Goal: Transaction & Acquisition: Book appointment/travel/reservation

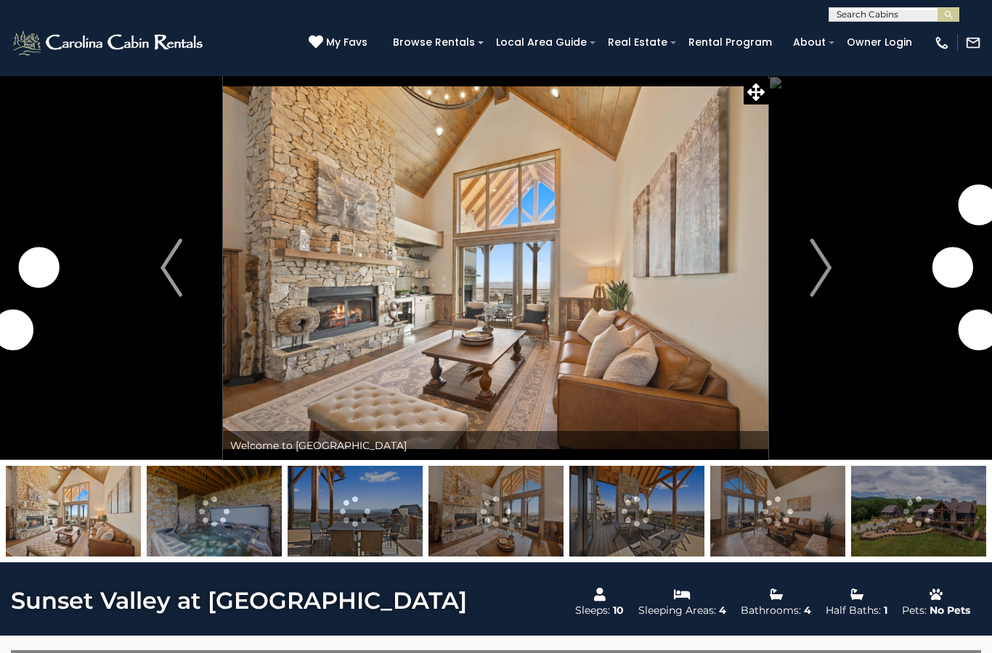
click at [813, 262] on img "Next" at bounding box center [820, 268] width 22 height 58
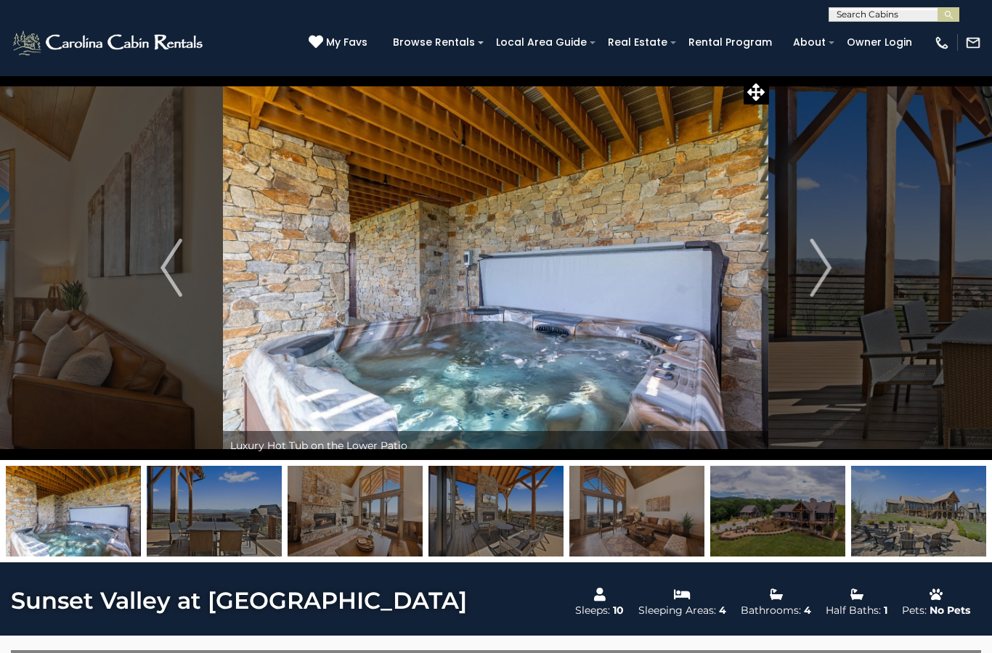
click at [818, 258] on img "Next" at bounding box center [820, 268] width 22 height 58
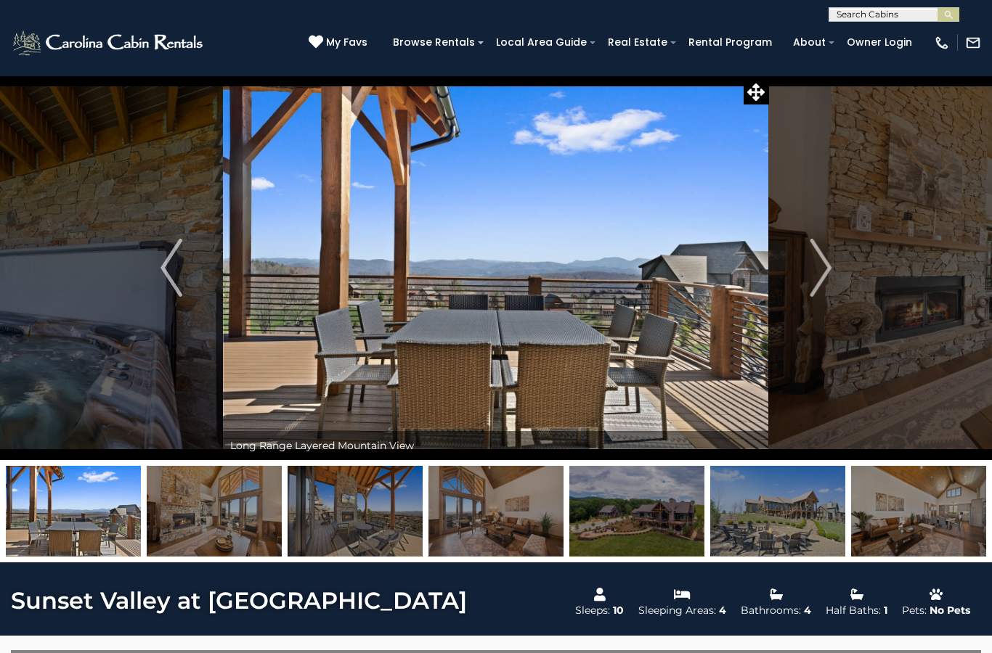
click at [828, 266] on img "Next" at bounding box center [820, 268] width 22 height 58
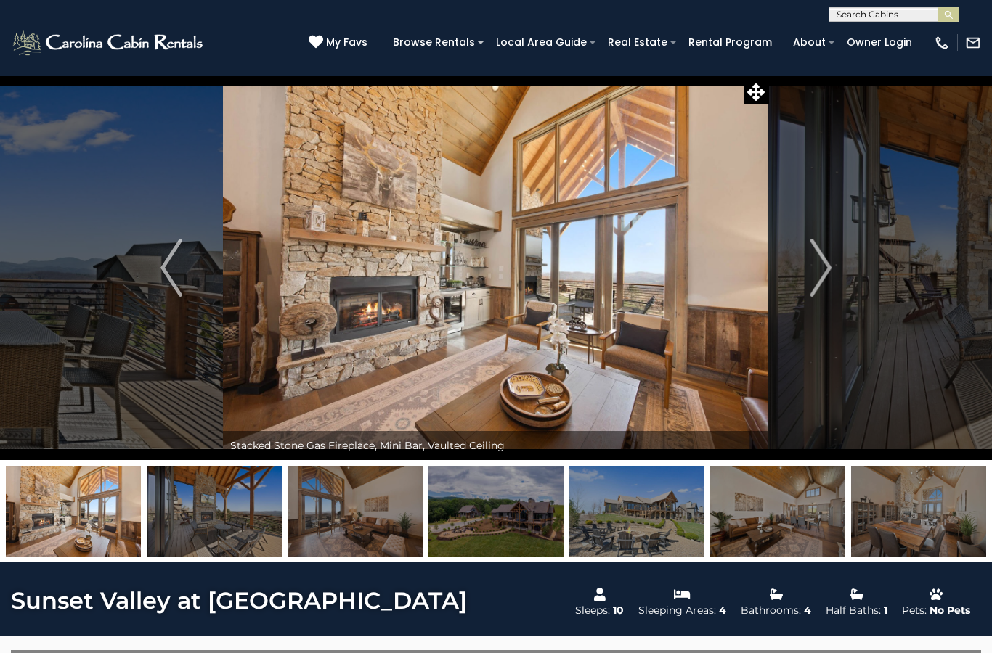
click at [825, 268] on img "Next" at bounding box center [820, 268] width 22 height 58
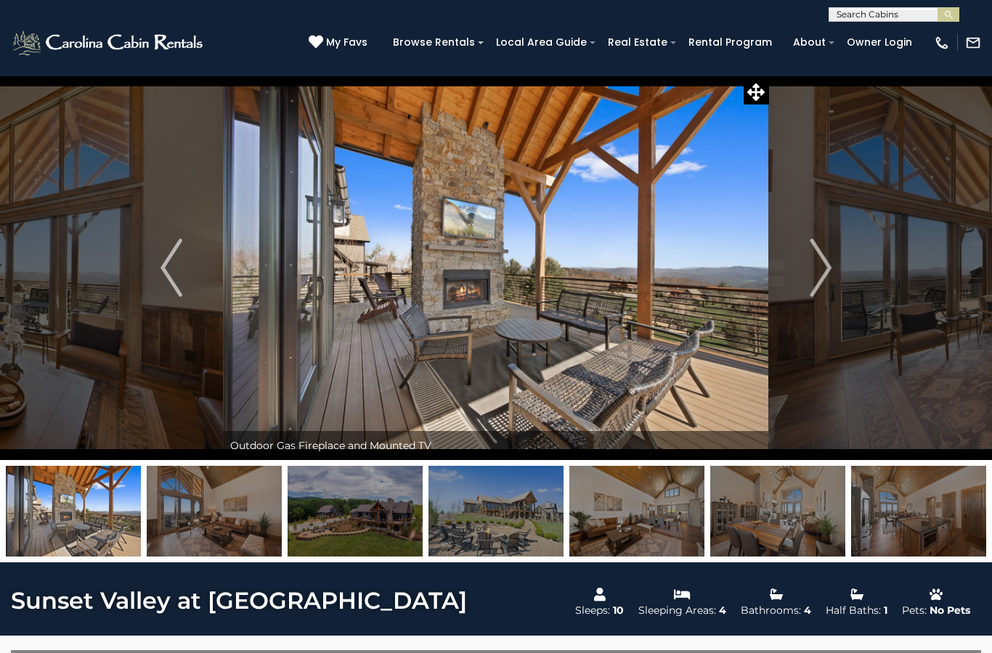
click at [825, 268] on img "Next" at bounding box center [820, 268] width 22 height 58
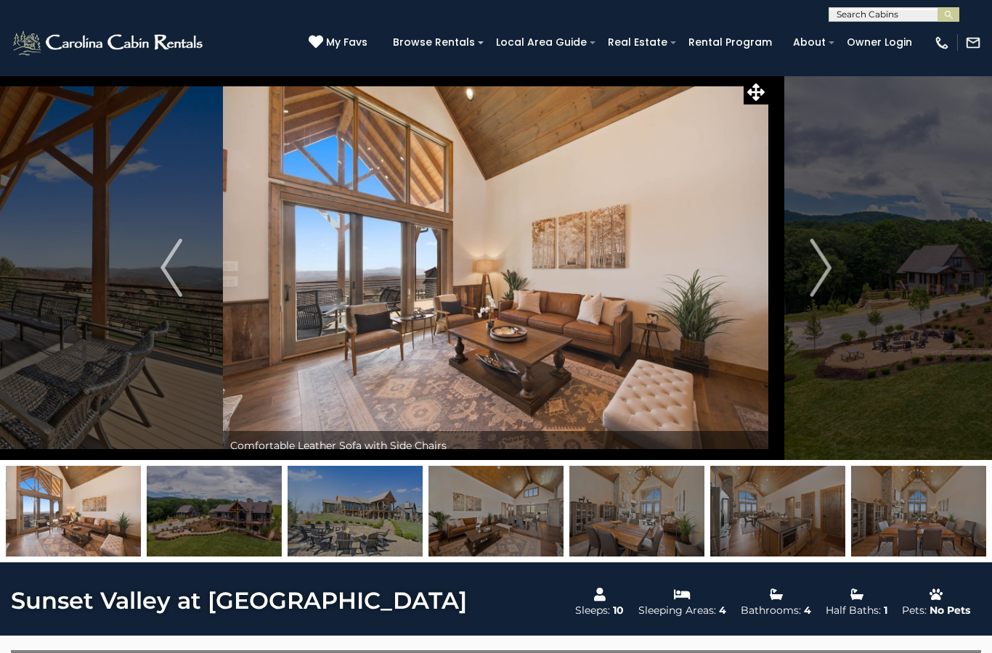
click at [823, 267] on img "Next" at bounding box center [820, 268] width 22 height 58
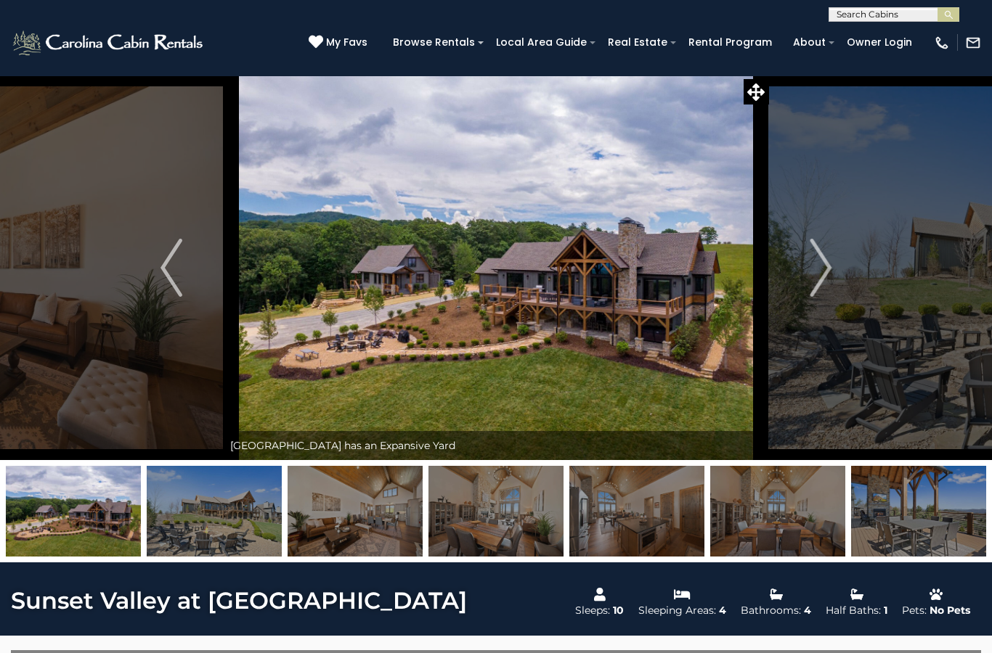
click at [824, 269] on img "Next" at bounding box center [820, 268] width 22 height 58
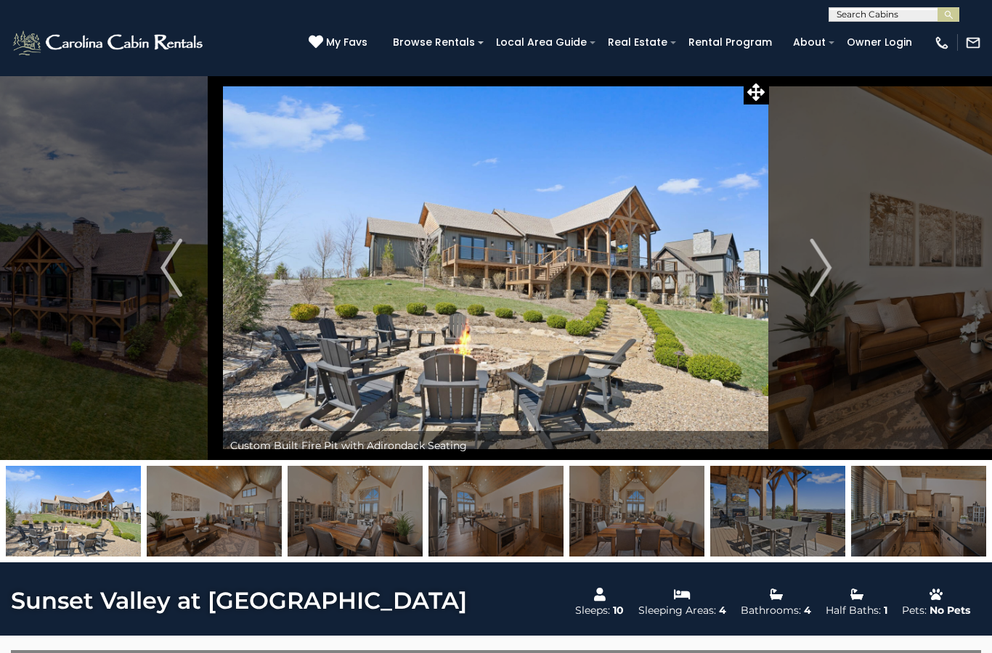
click at [831, 264] on img "Next" at bounding box center [820, 268] width 22 height 58
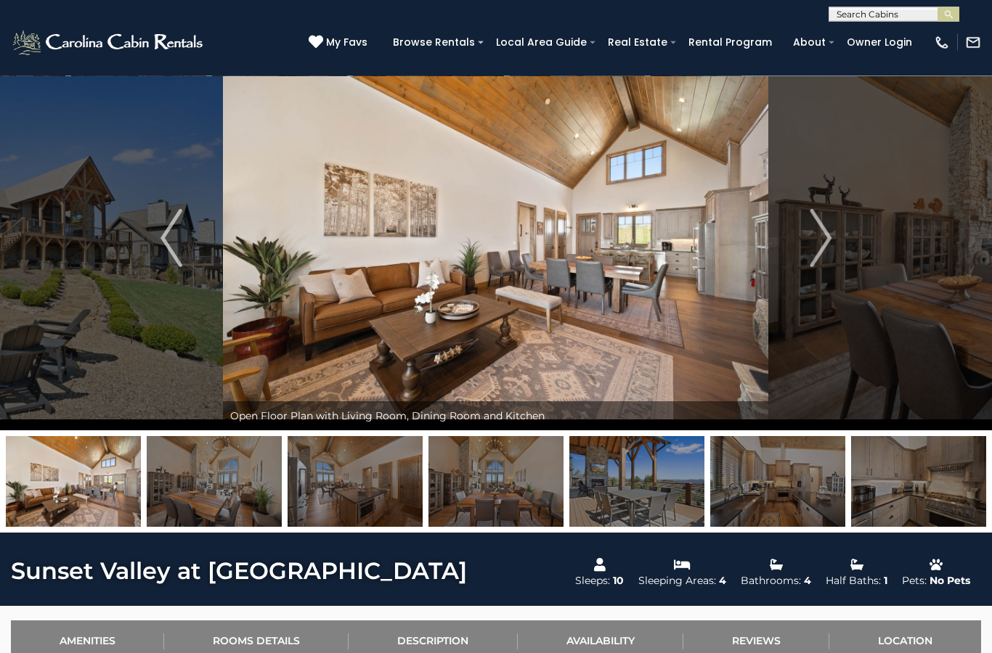
scroll to position [30, 0]
click at [826, 240] on img "Next" at bounding box center [820, 238] width 22 height 58
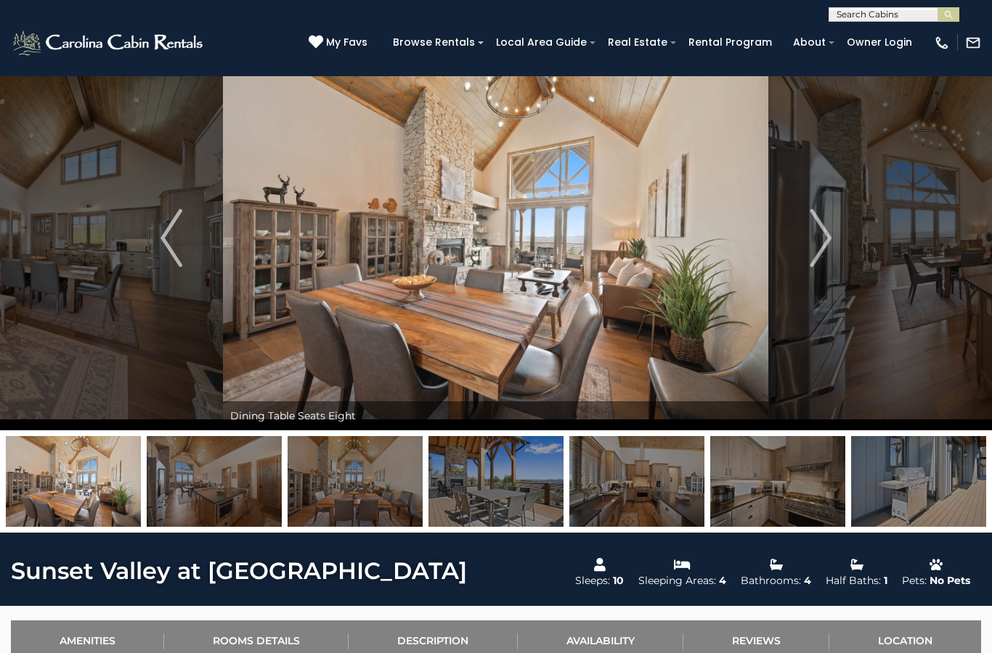
click at [823, 232] on img "Next" at bounding box center [820, 238] width 22 height 58
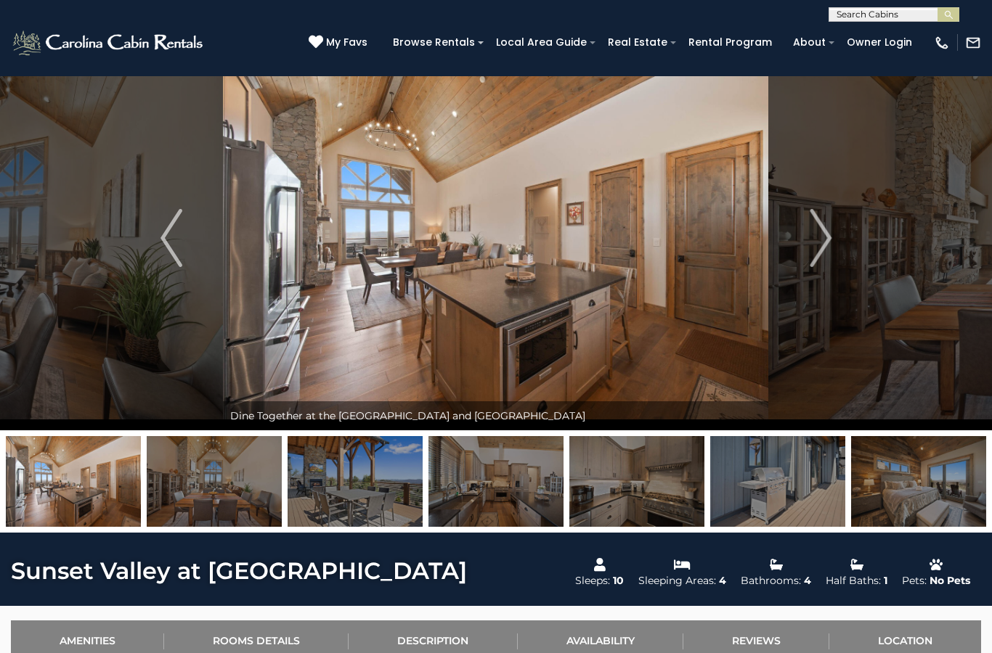
click at [841, 232] on button "Next" at bounding box center [820, 238] width 103 height 385
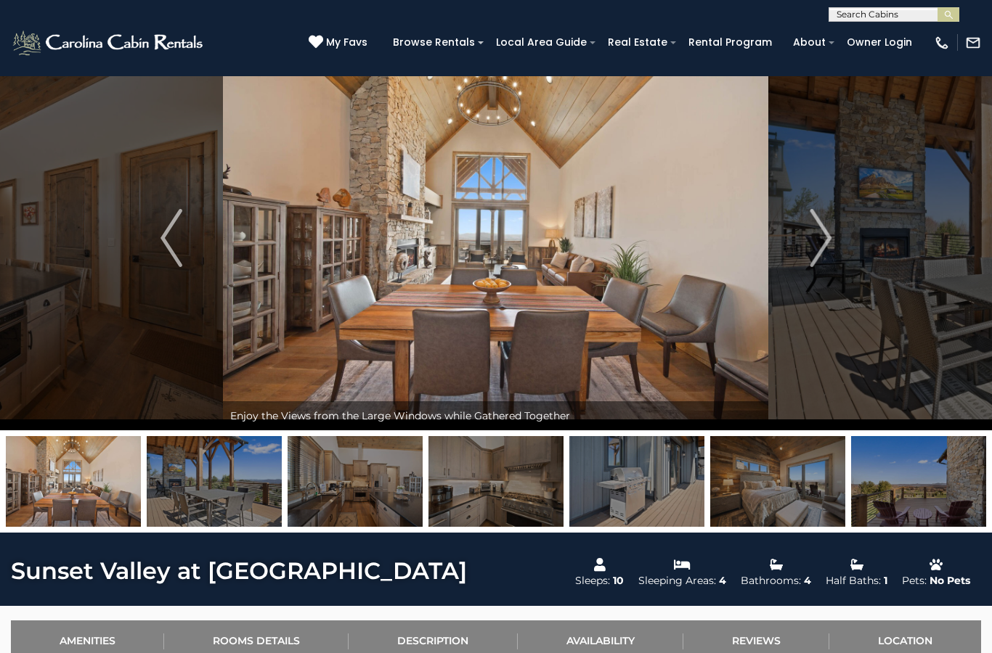
click at [823, 234] on img "Next" at bounding box center [820, 238] width 22 height 58
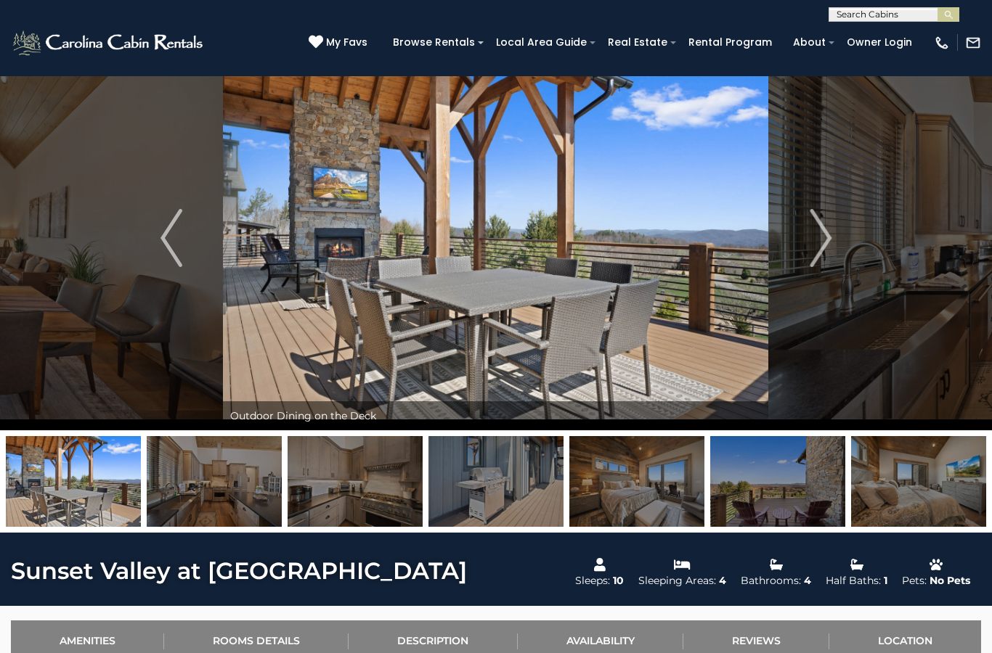
click at [831, 243] on img "Next" at bounding box center [820, 238] width 22 height 58
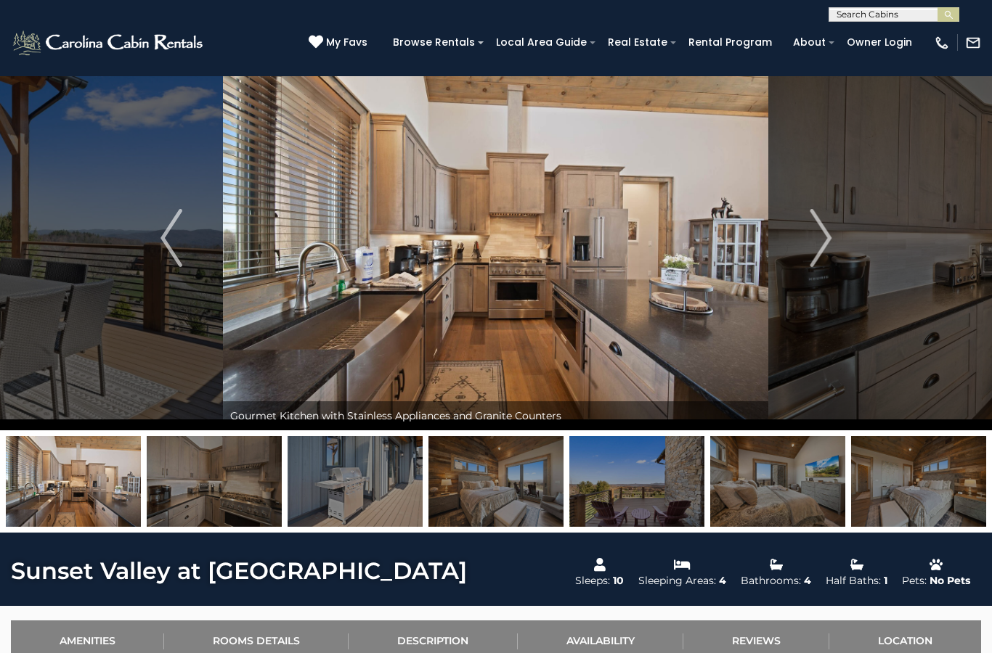
click at [822, 248] on img "Next" at bounding box center [820, 238] width 22 height 58
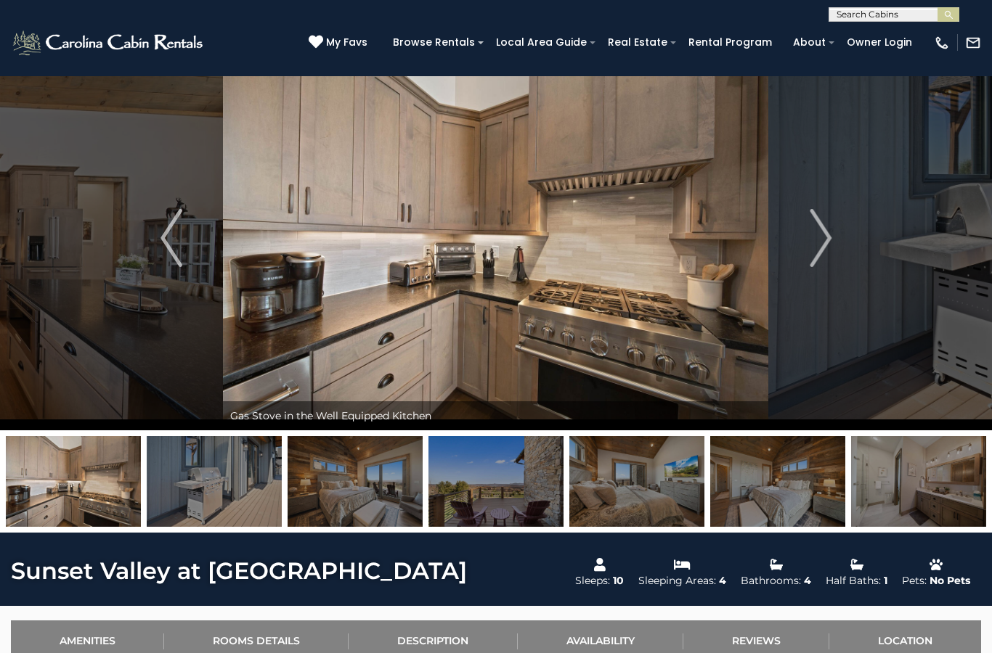
click at [825, 240] on img "Next" at bounding box center [820, 238] width 22 height 58
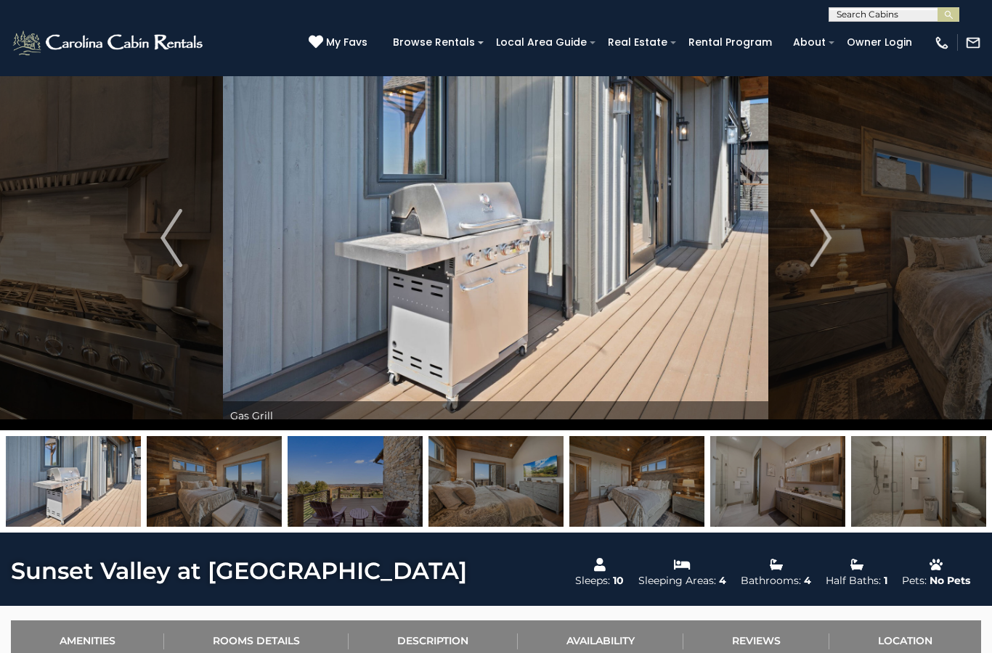
click at [828, 243] on img "Next" at bounding box center [820, 238] width 22 height 58
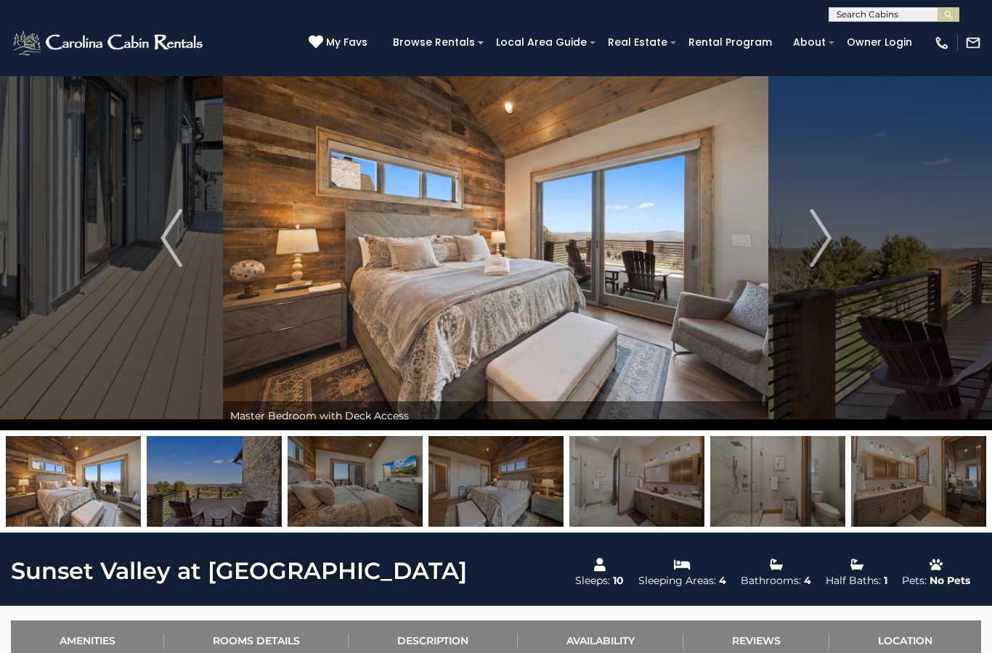
click at [825, 238] on img "Next" at bounding box center [820, 238] width 22 height 58
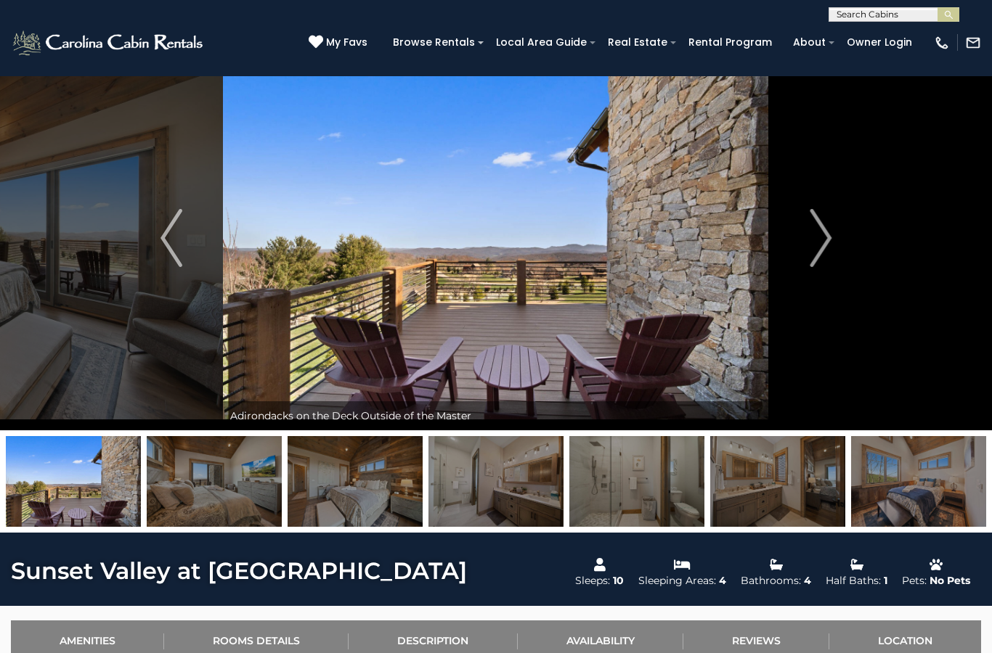
click at [818, 248] on img "Next" at bounding box center [820, 238] width 22 height 58
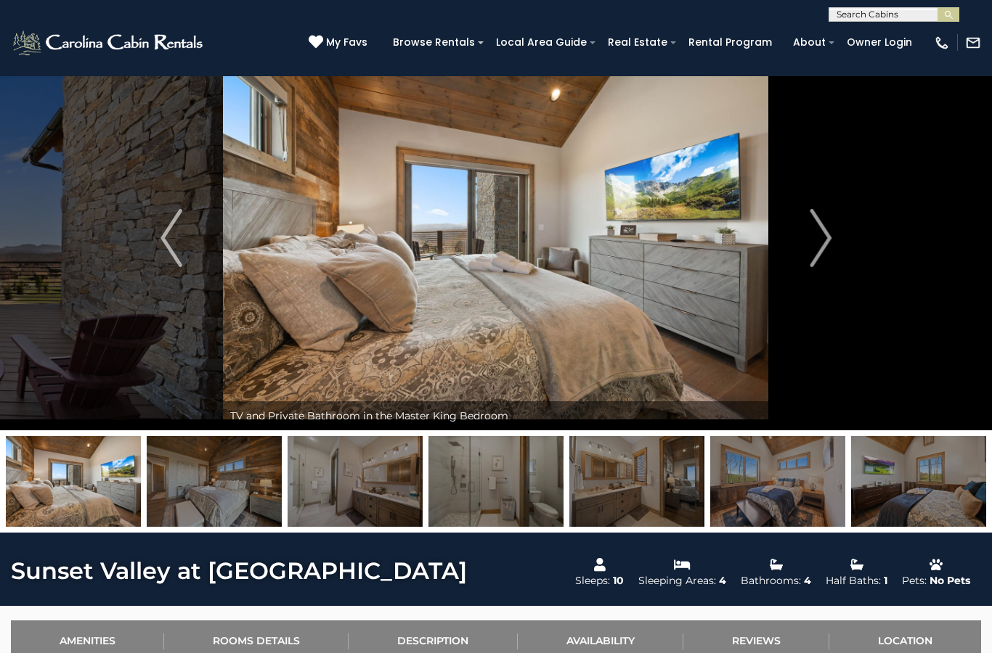
click at [829, 229] on img "Next" at bounding box center [820, 238] width 22 height 58
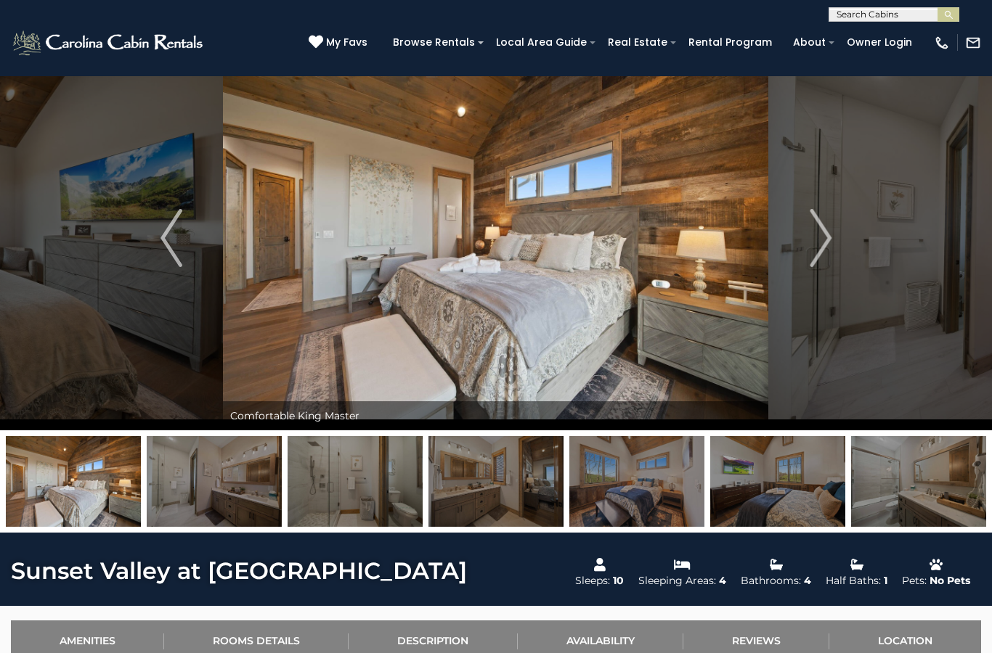
click at [825, 250] on img "Next" at bounding box center [820, 238] width 22 height 58
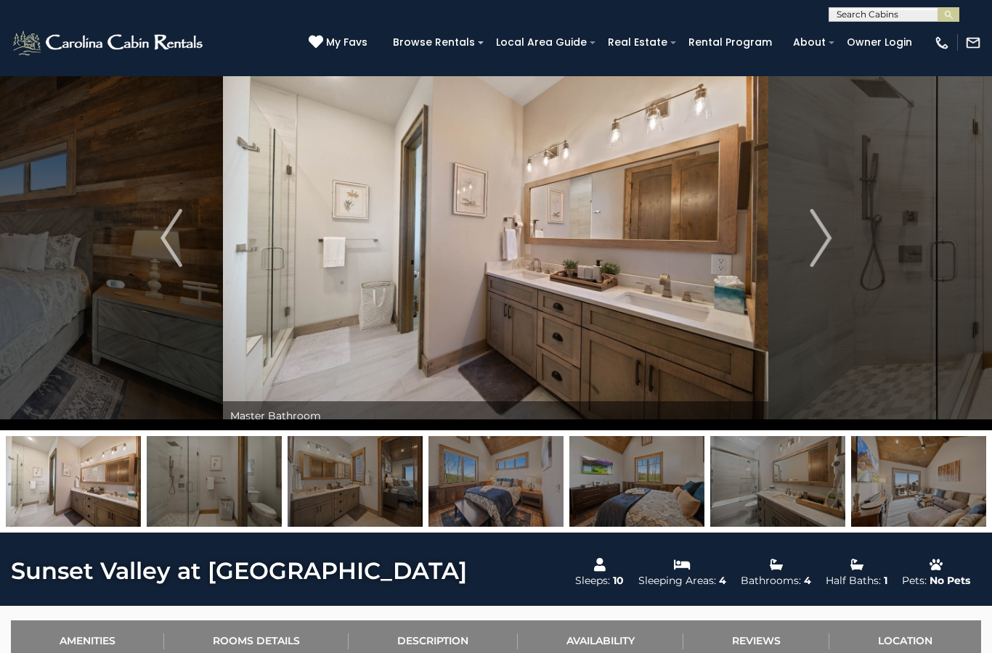
click at [506, 646] on link "Description" at bounding box center [432, 641] width 168 height 40
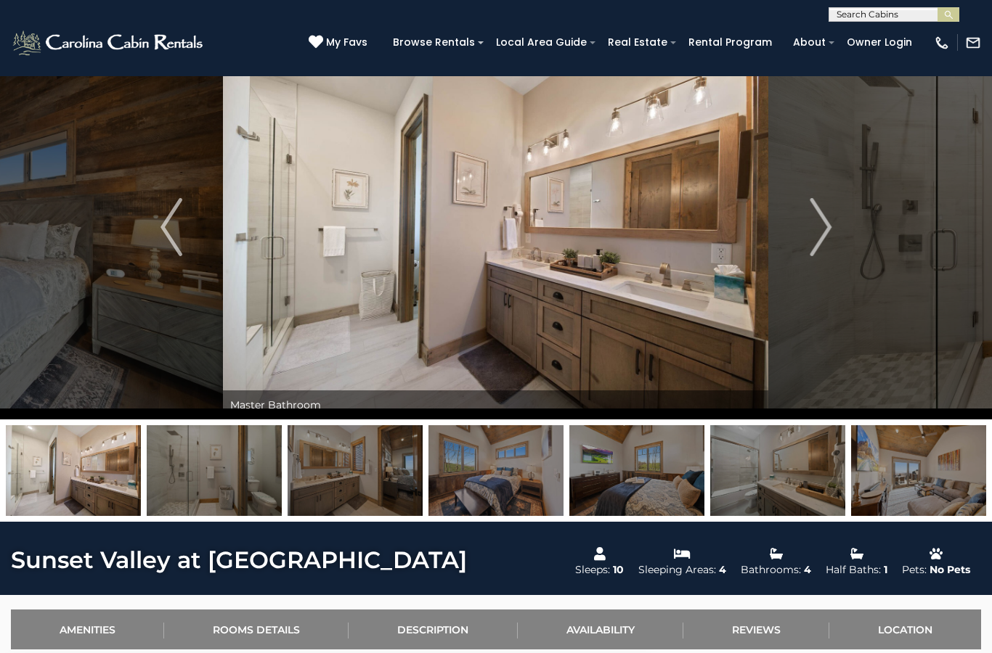
scroll to position [0, 0]
